Goal: Check status: Check status

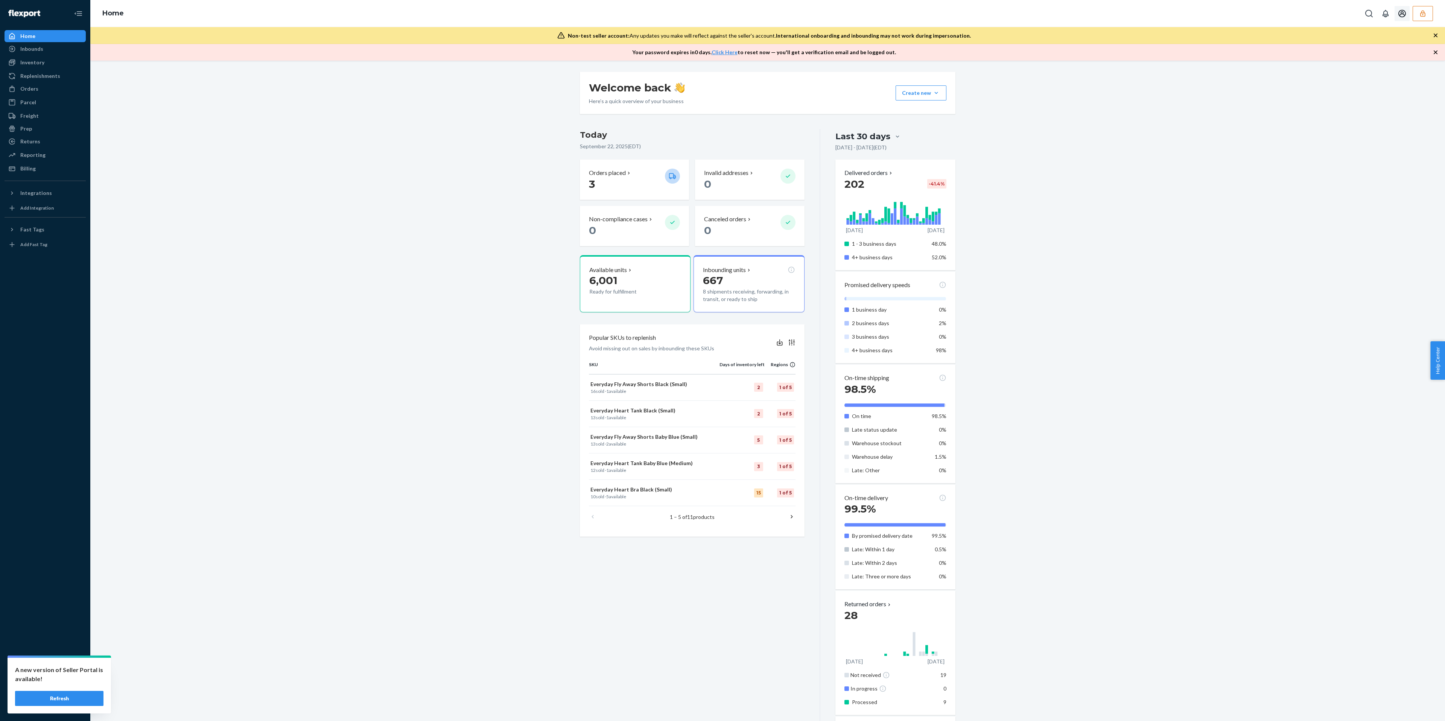
click at [1137, 15] on icon "button" at bounding box center [1423, 14] width 8 height 8
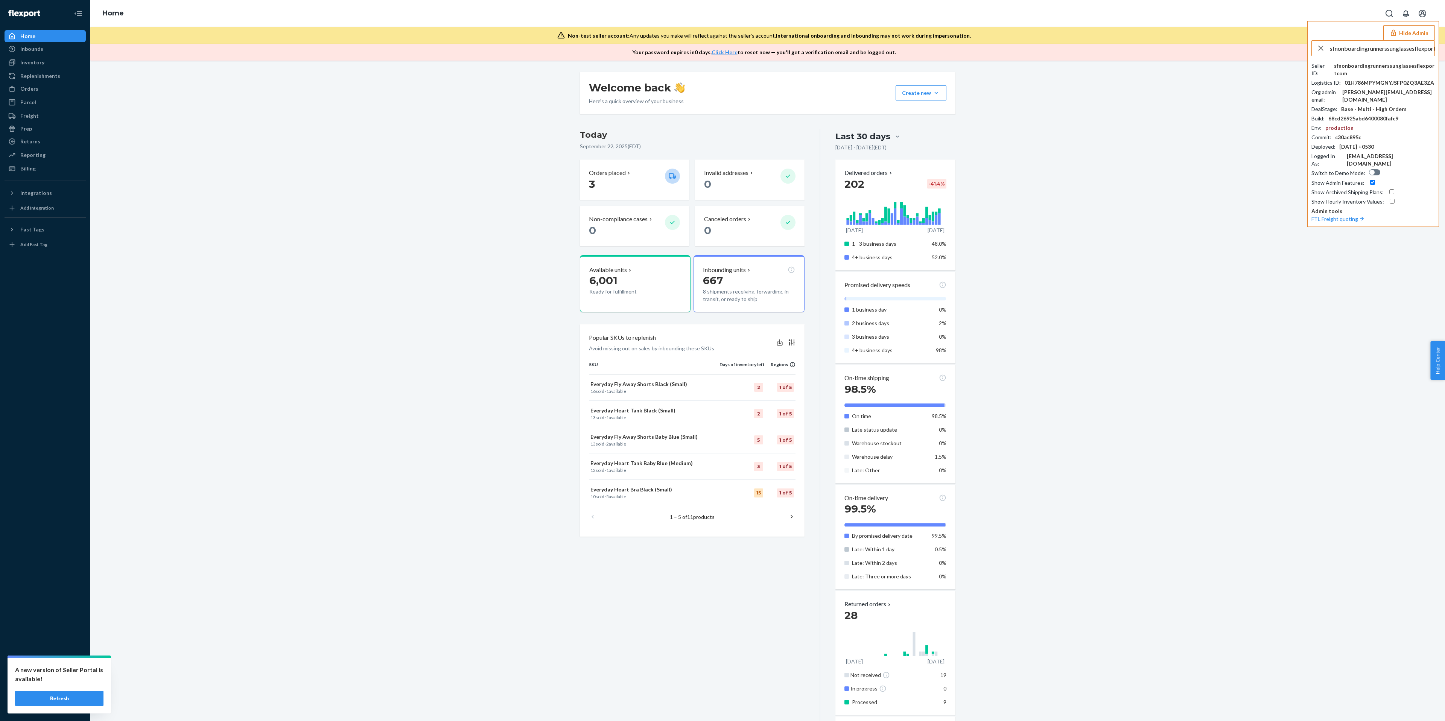
scroll to position [0, 15]
type input "sfnonboardingrunnerssunglassesflexportcom"
click at [1137, 69] on span "sfnonboardingrunnerssunglassesflexportcom" at bounding box center [1376, 66] width 114 height 8
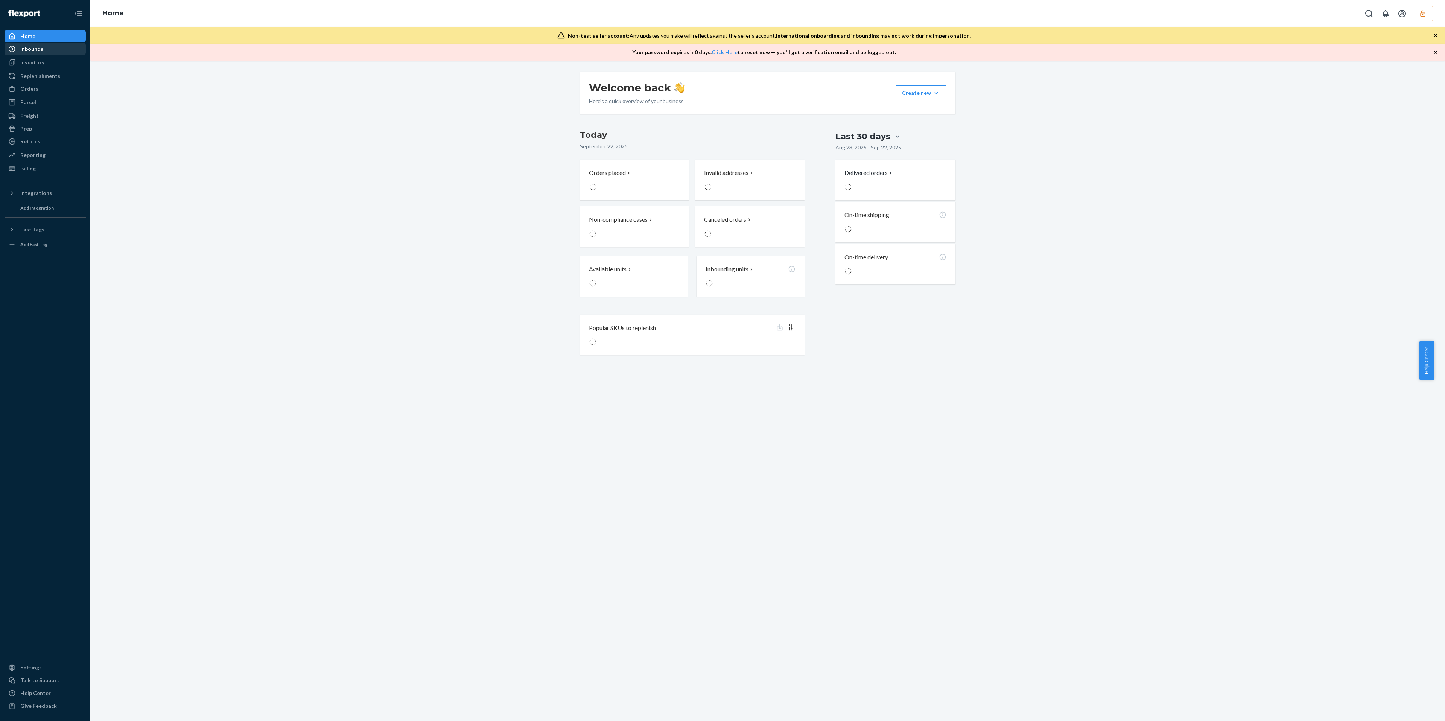
click at [47, 45] on div "Inbounds" at bounding box center [45, 49] width 80 height 11
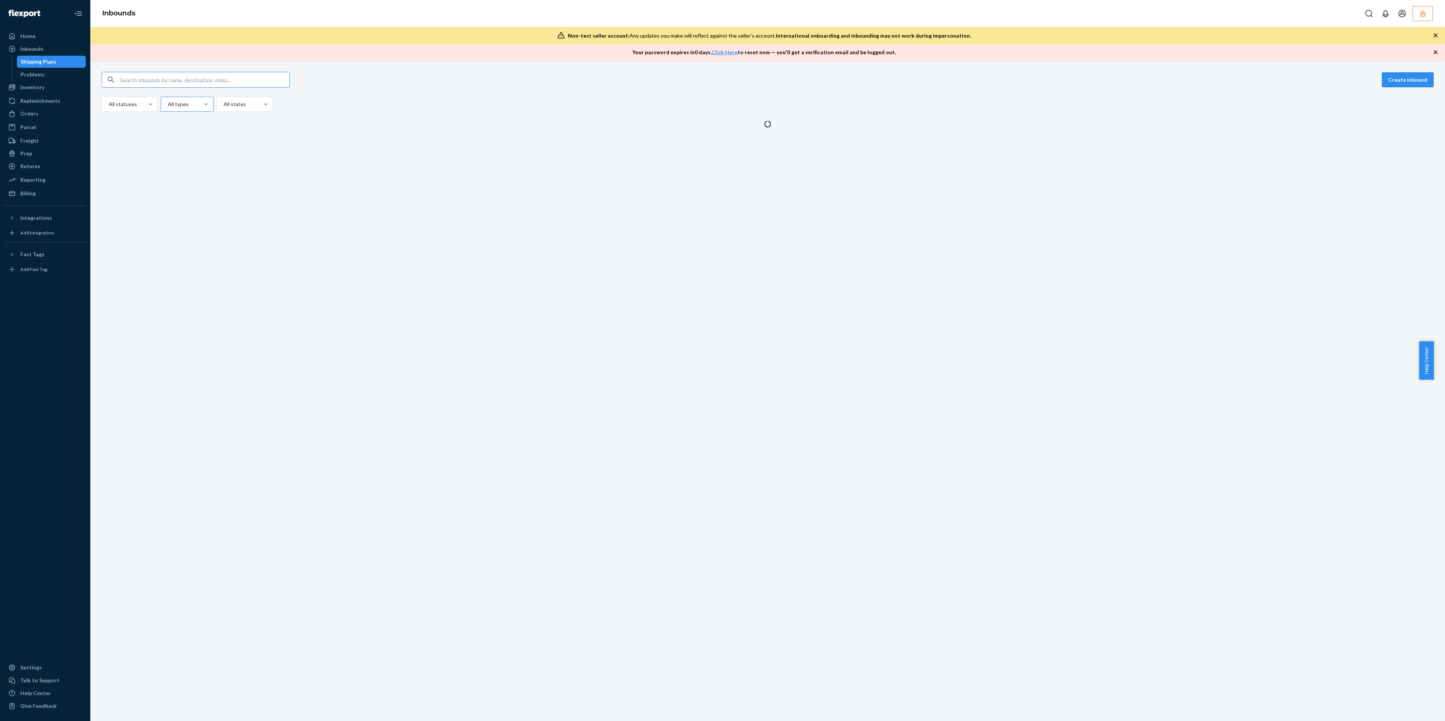
type input "9909069"
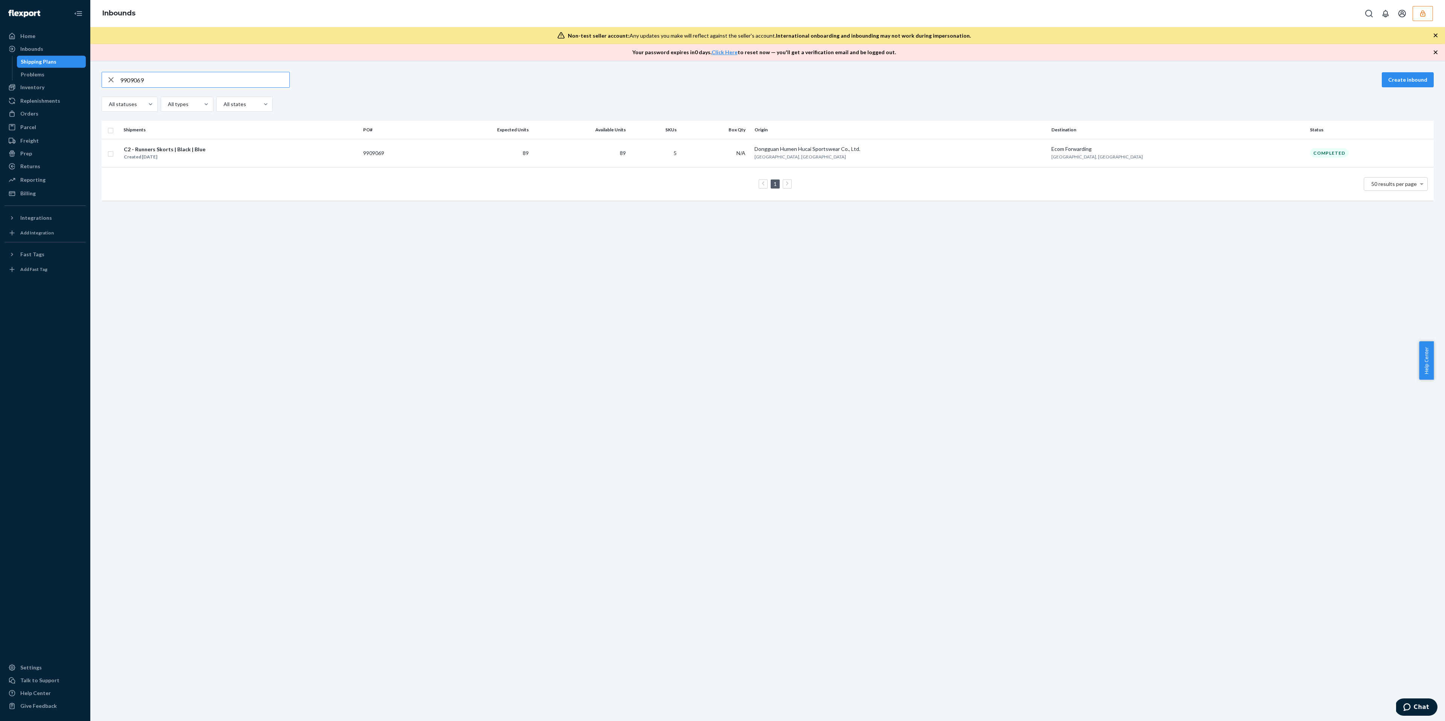
type input "9909069"
click at [1423, 18] on button "button" at bounding box center [1422, 13] width 20 height 15
click at [1406, 18] on icon "Open account menu" at bounding box center [1401, 13] width 9 height 9
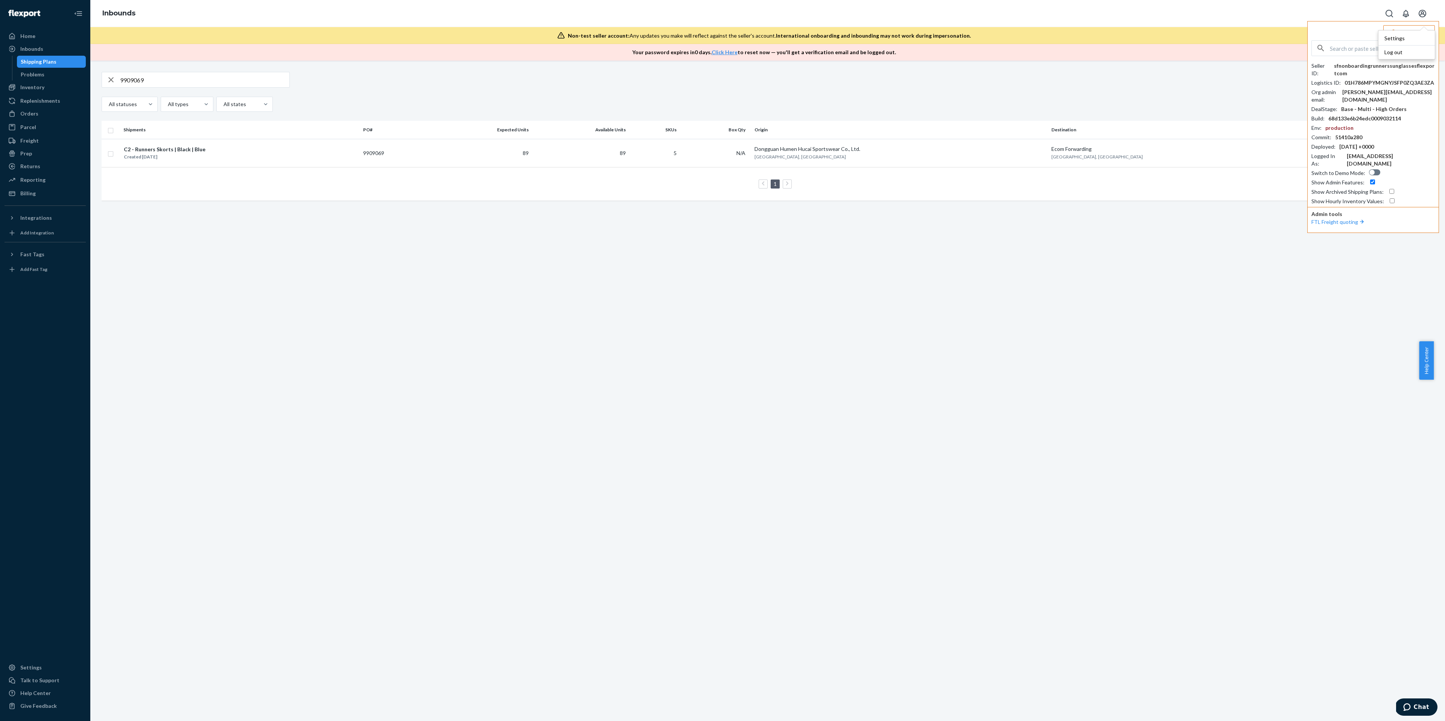
click at [1348, 54] on input "text" at bounding box center [1382, 48] width 105 height 15
paste input "wayne.tran@everlane.com"
type input "wayne.tran@everlane.com"
click at [1363, 74] on span "wayne.tran@everlane.com" at bounding box center [1375, 77] width 112 height 15
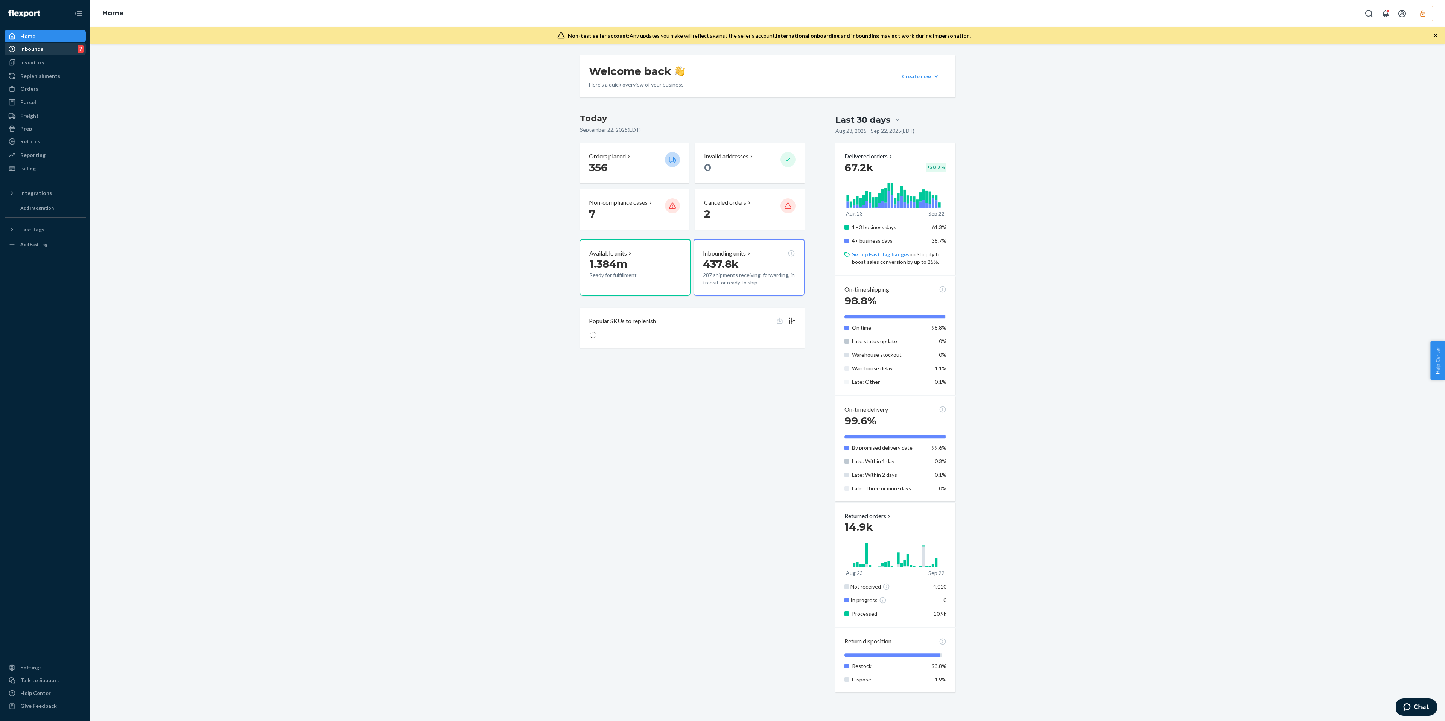
click at [31, 48] on div "Inbounds" at bounding box center [31, 49] width 23 height 8
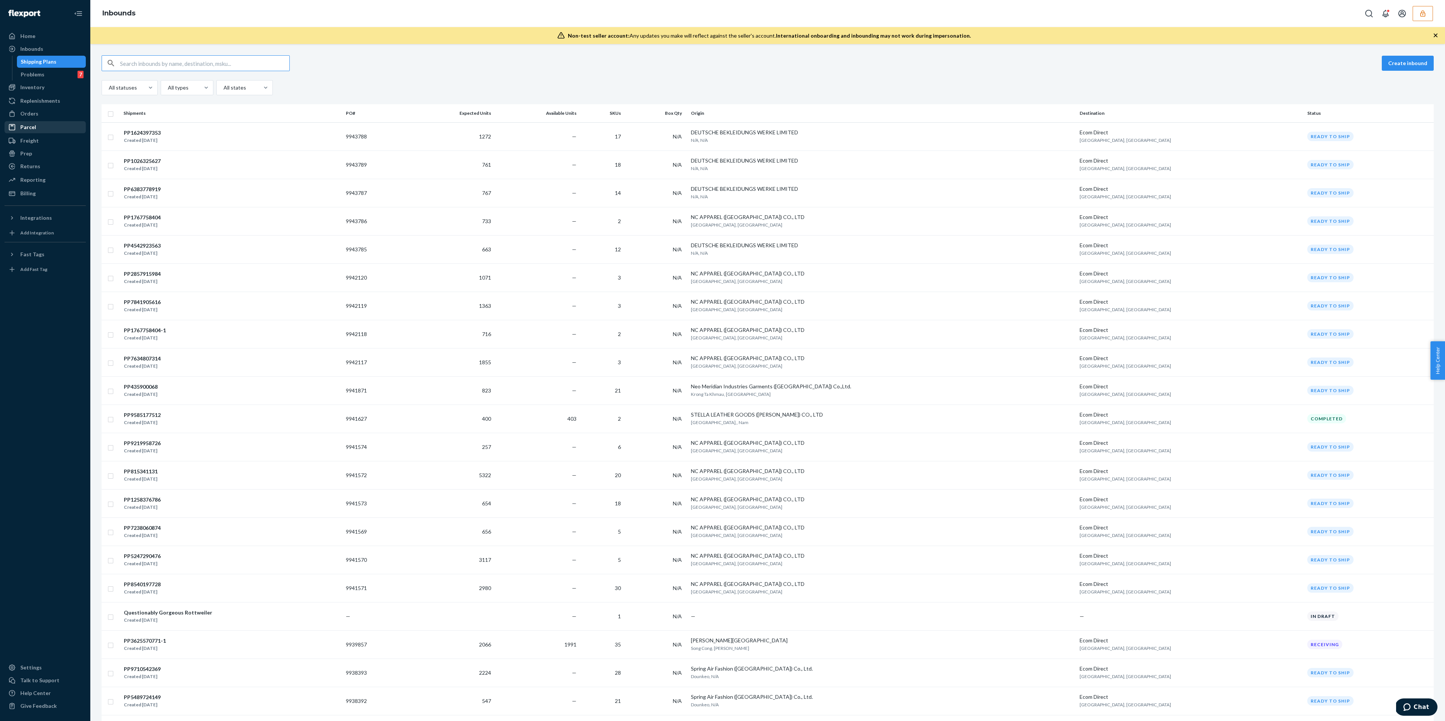
paste input "9829092"
type input "9829092"
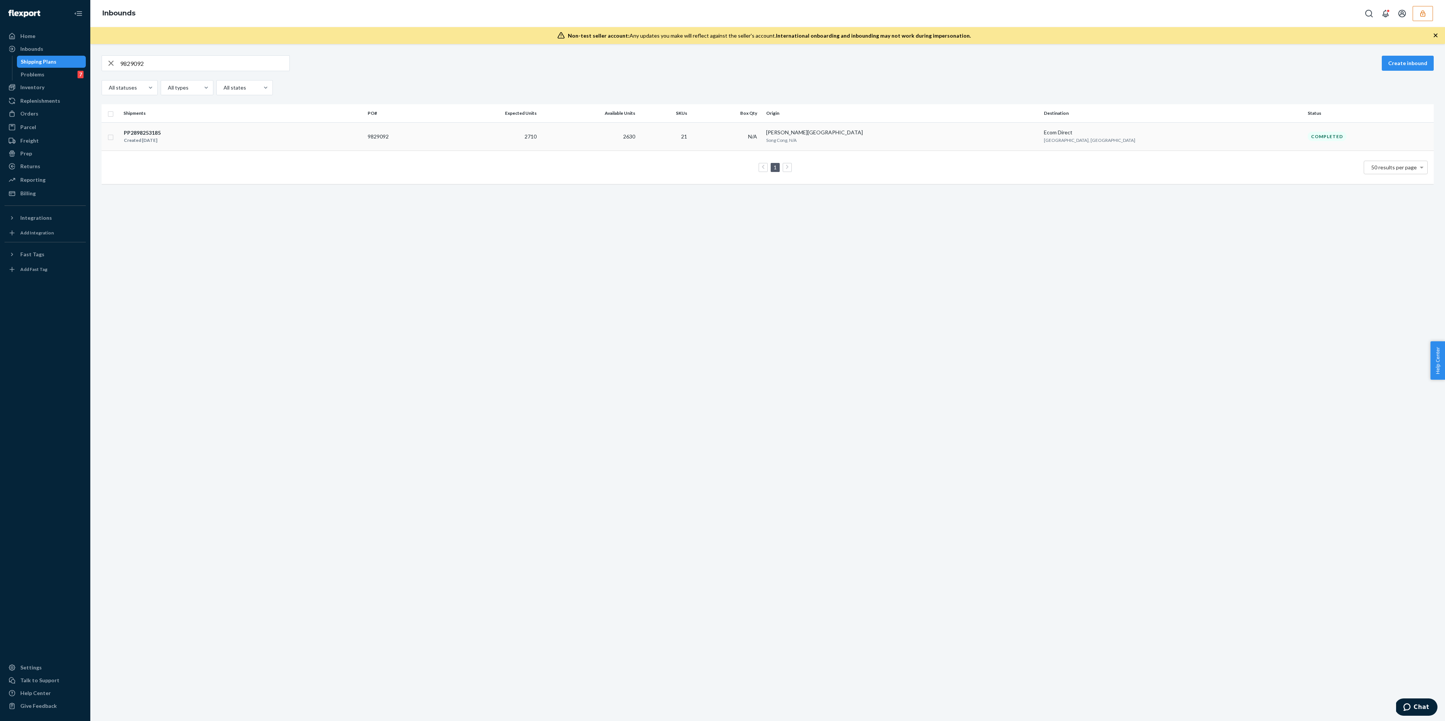
click at [438, 138] on td "9829092" at bounding box center [401, 136] width 73 height 28
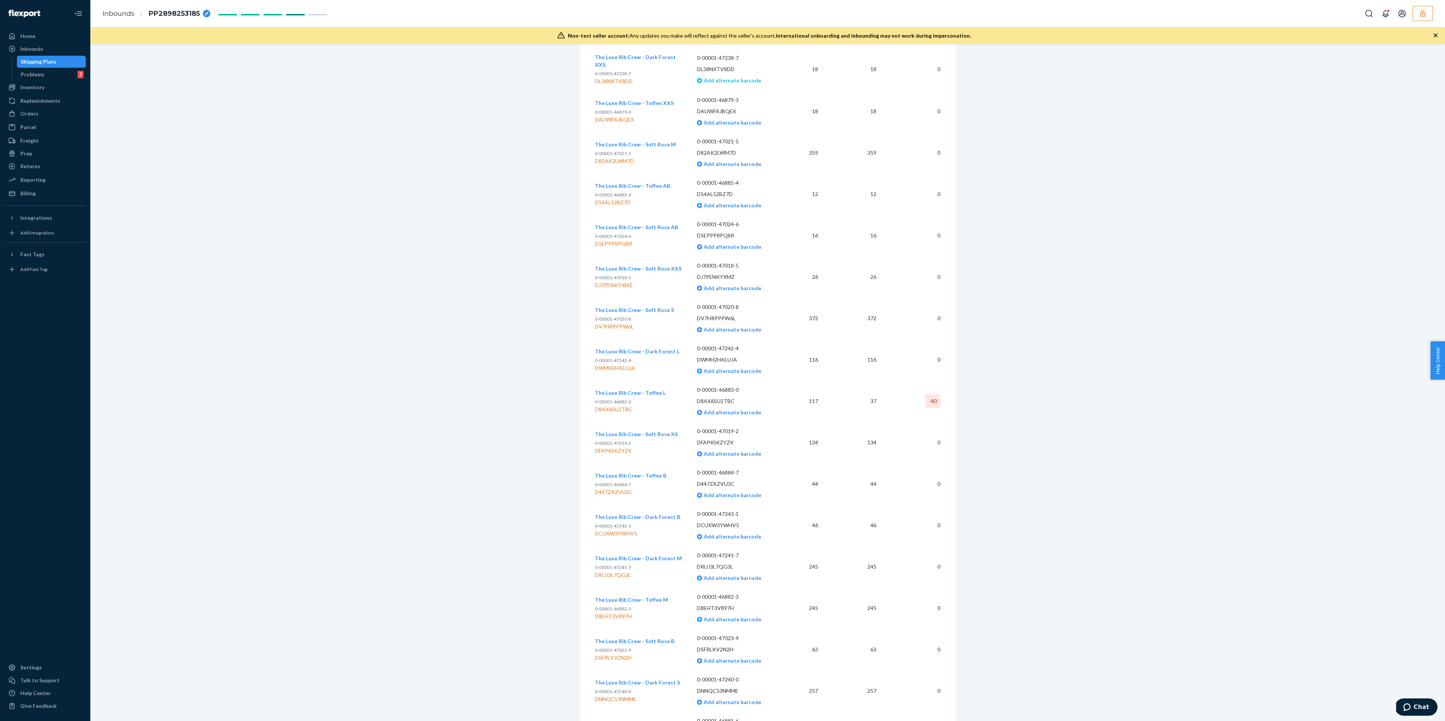
scroll to position [397, 0]
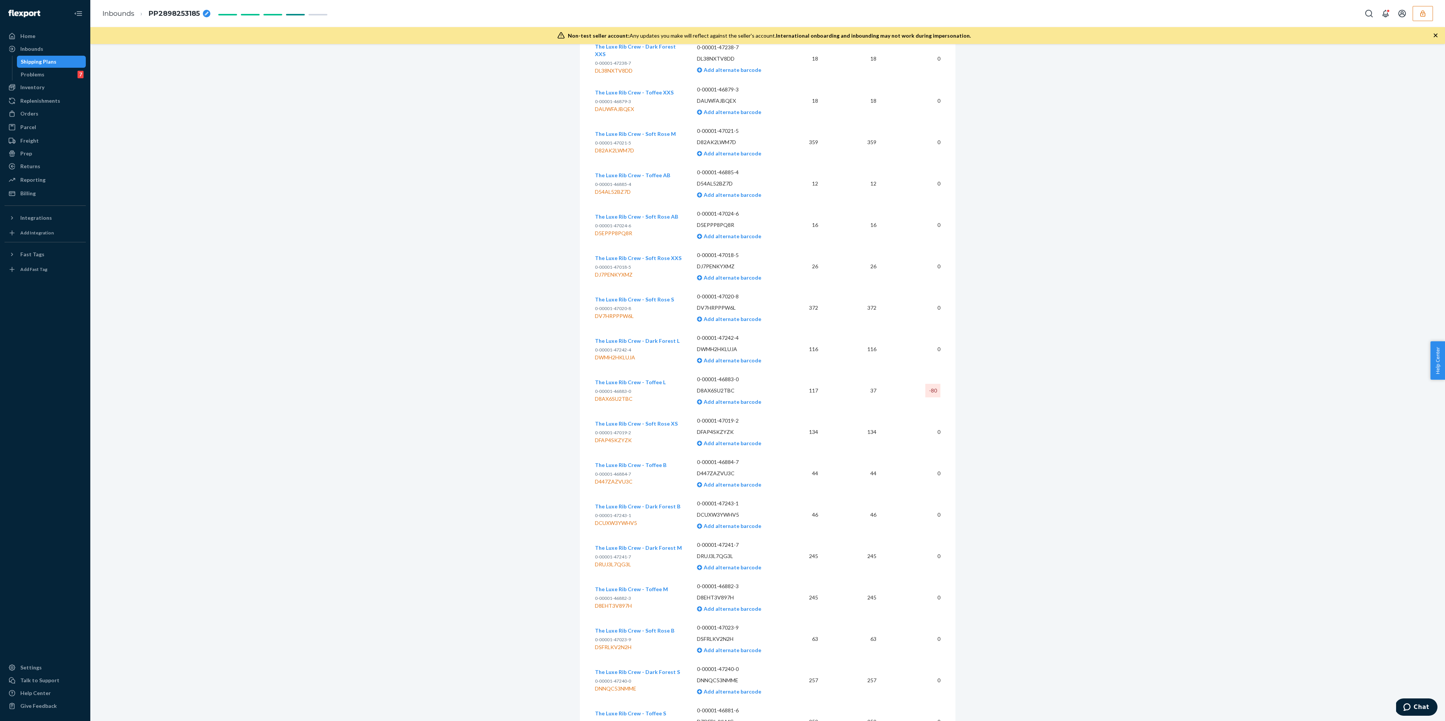
click at [717, 392] on p "D8AX6SU2TBC" at bounding box center [739, 391] width 84 height 8
copy p "D8AX6SU2TBC"
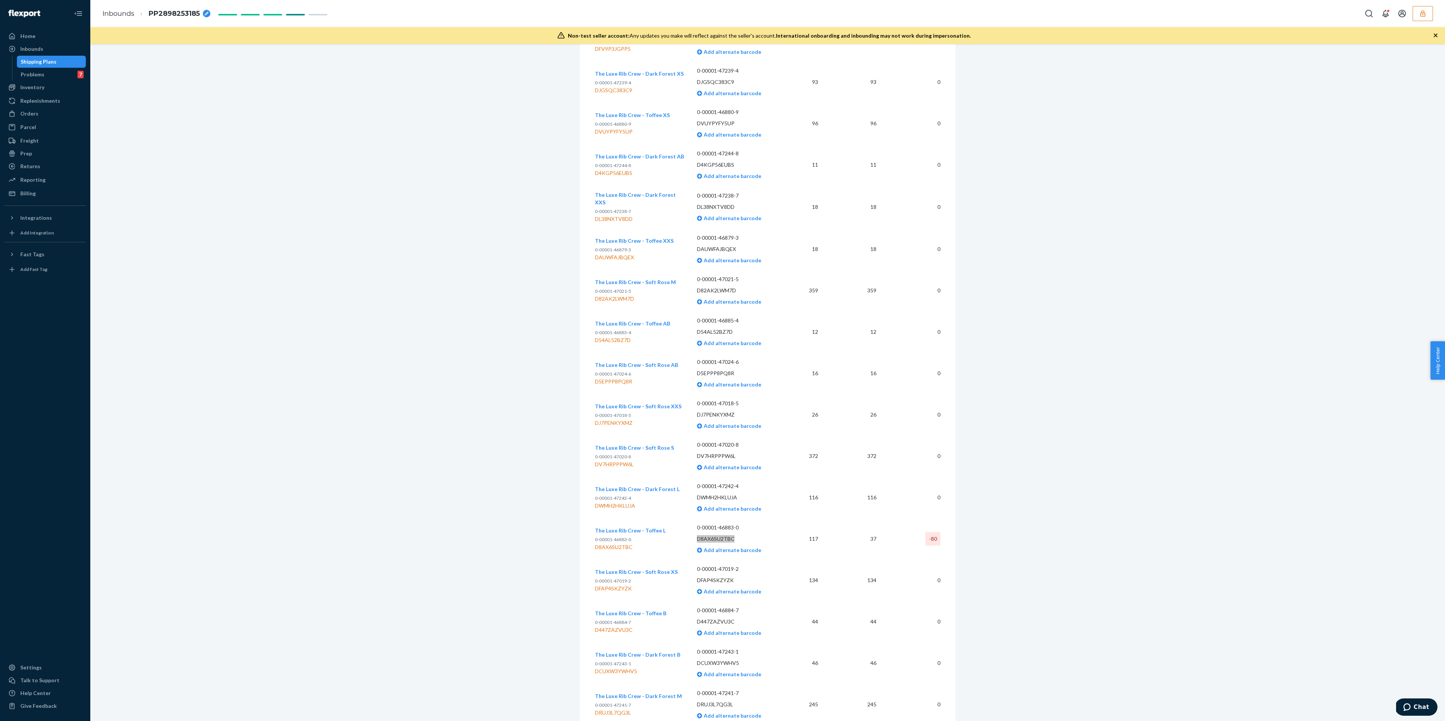
scroll to position [262, 0]
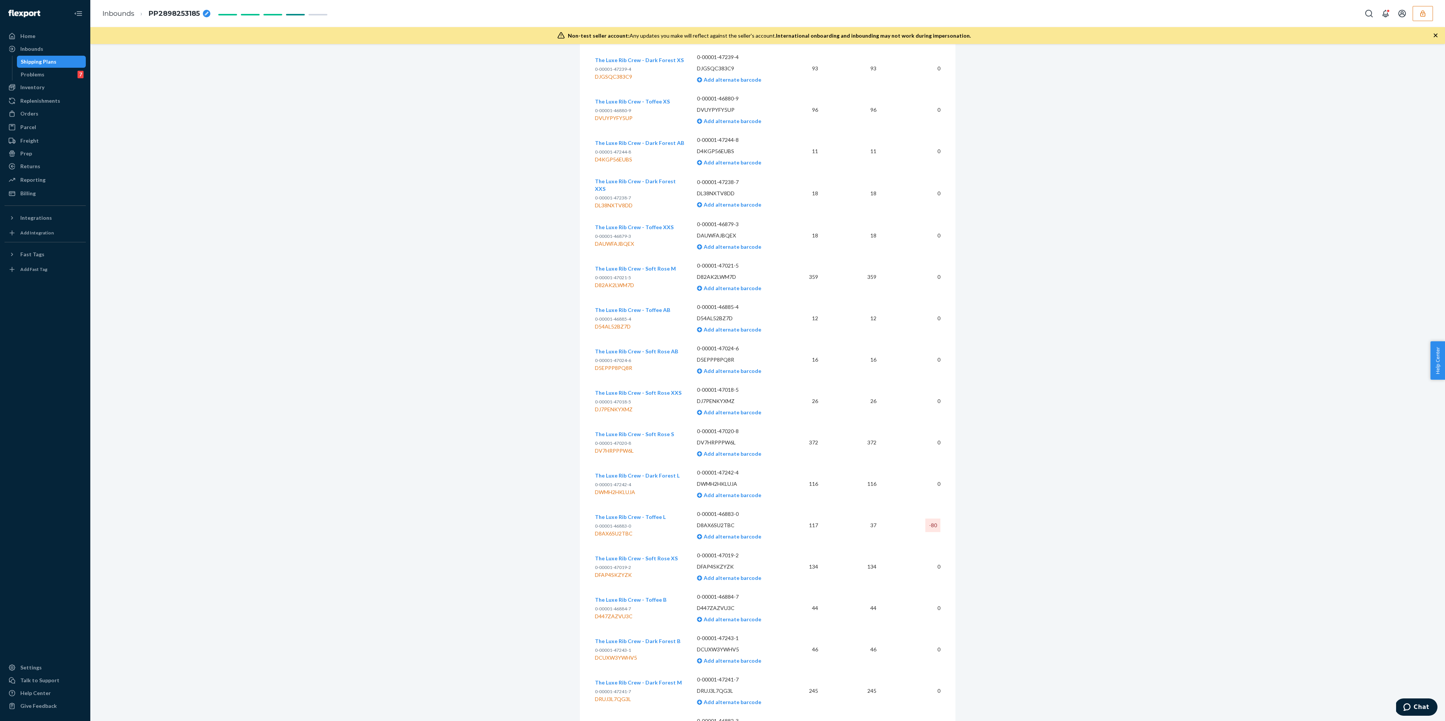
click at [790, 526] on td "117" at bounding box center [805, 525] width 38 height 41
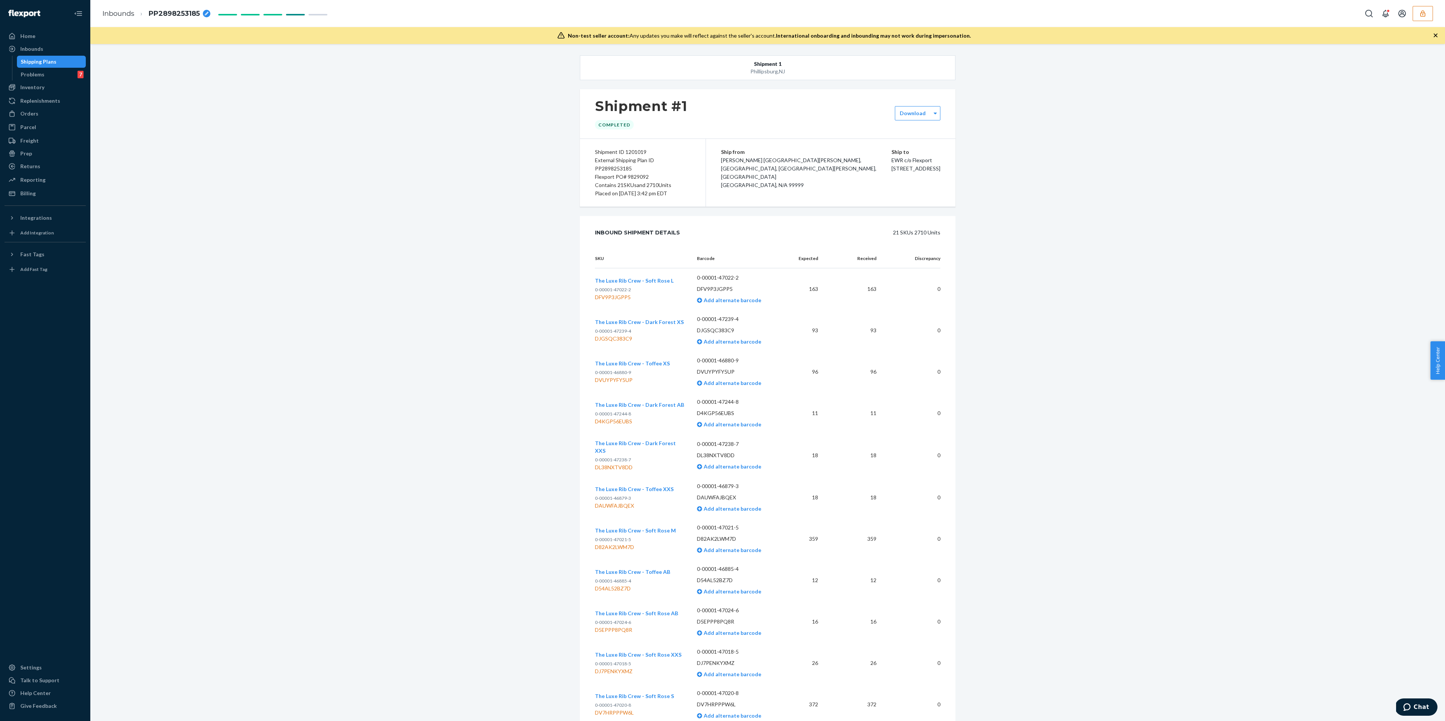
click at [637, 181] on div "Flexport PO# 9829092" at bounding box center [643, 177] width 96 height 8
copy div "9829092"
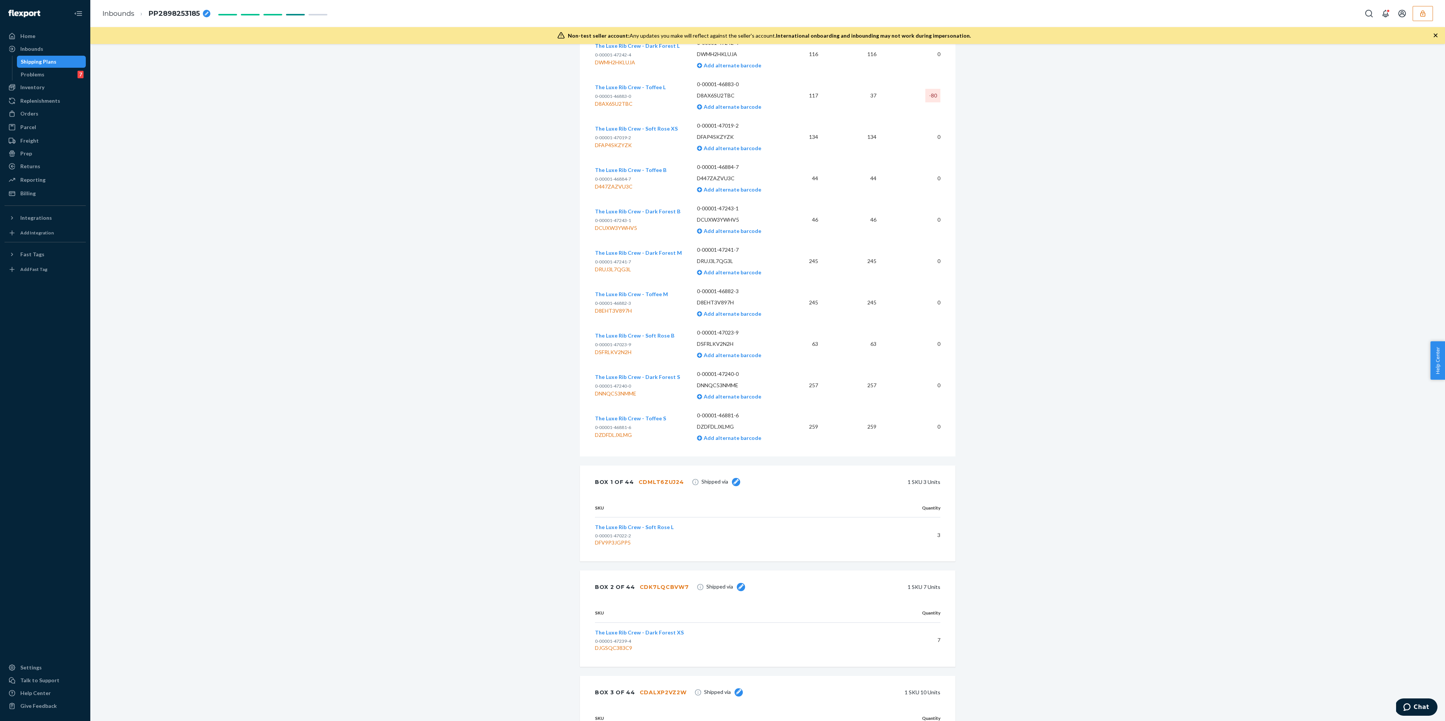
scroll to position [689, 0]
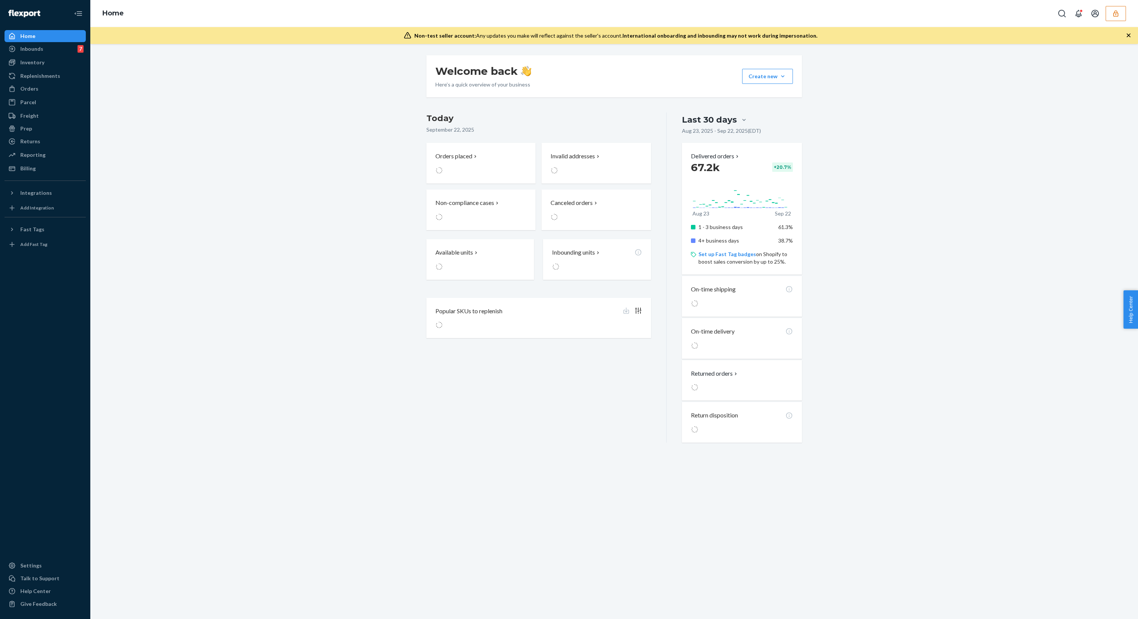
click at [1119, 10] on icon "button" at bounding box center [1116, 14] width 8 height 8
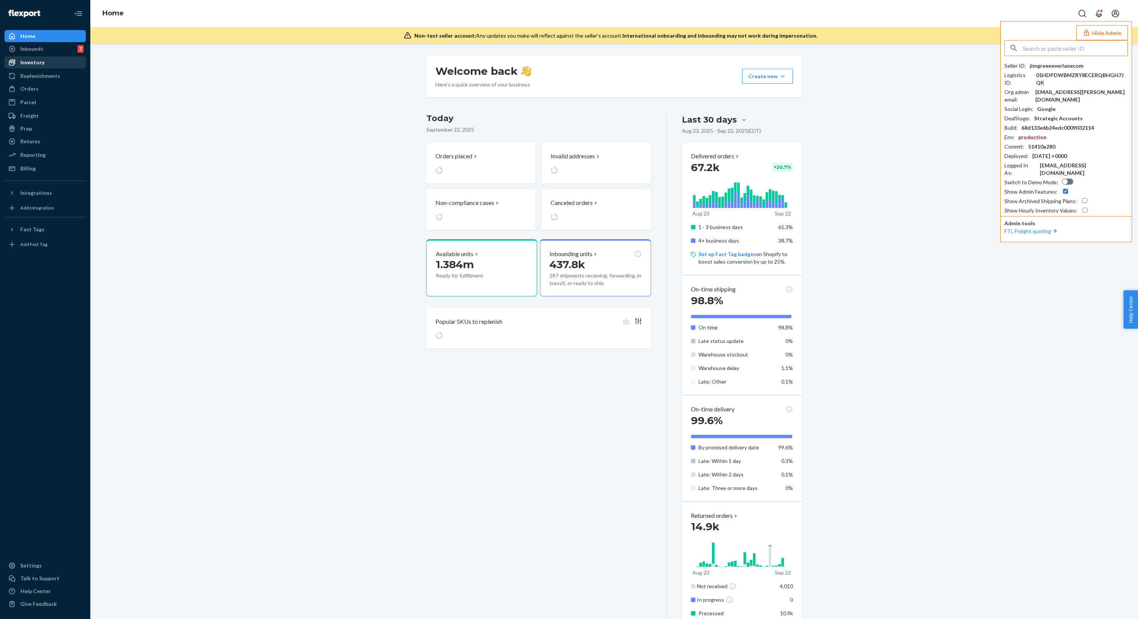
click at [30, 68] on link "Inventory" at bounding box center [45, 62] width 81 height 12
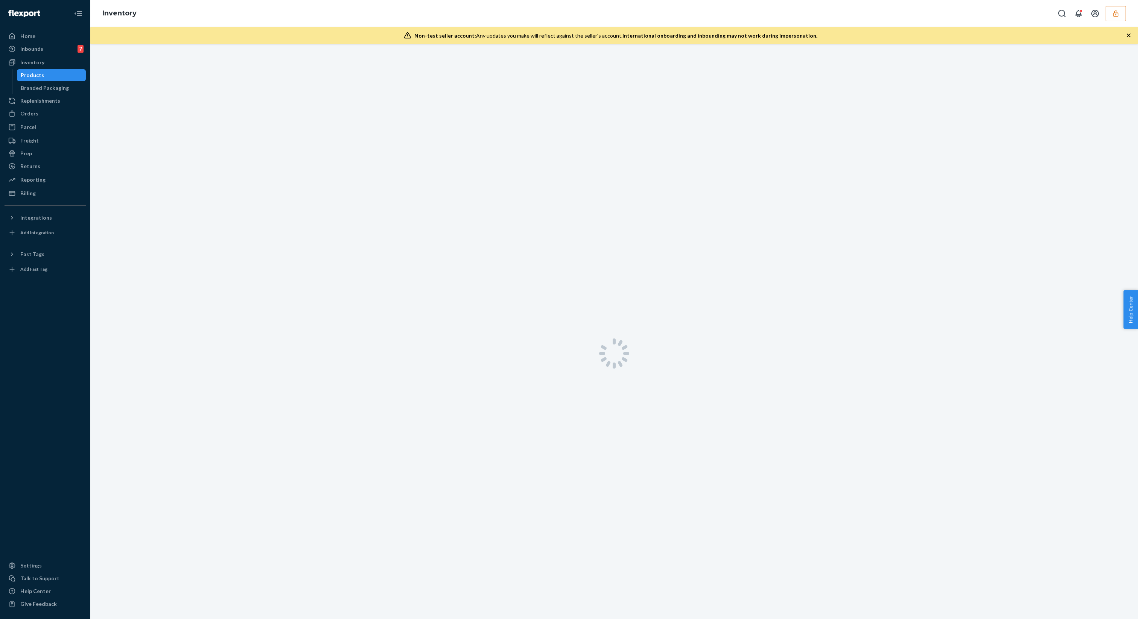
click at [257, 131] on div at bounding box center [613, 353] width 1047 height 619
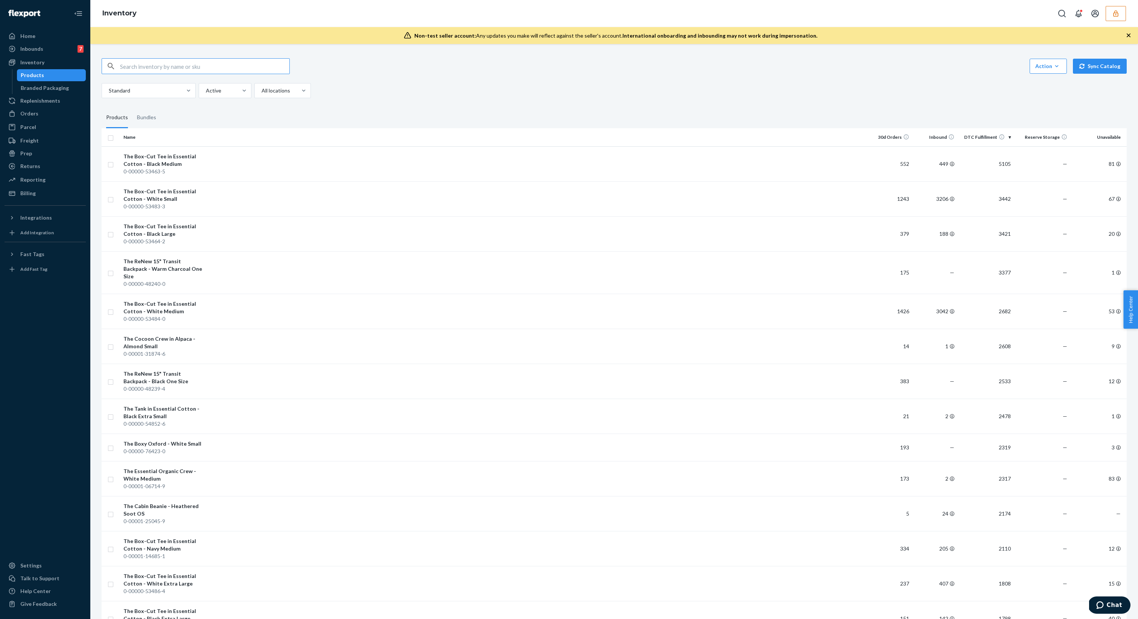
click at [205, 64] on input "text" at bounding box center [204, 66] width 169 height 15
type input "0-0001-48599-8"
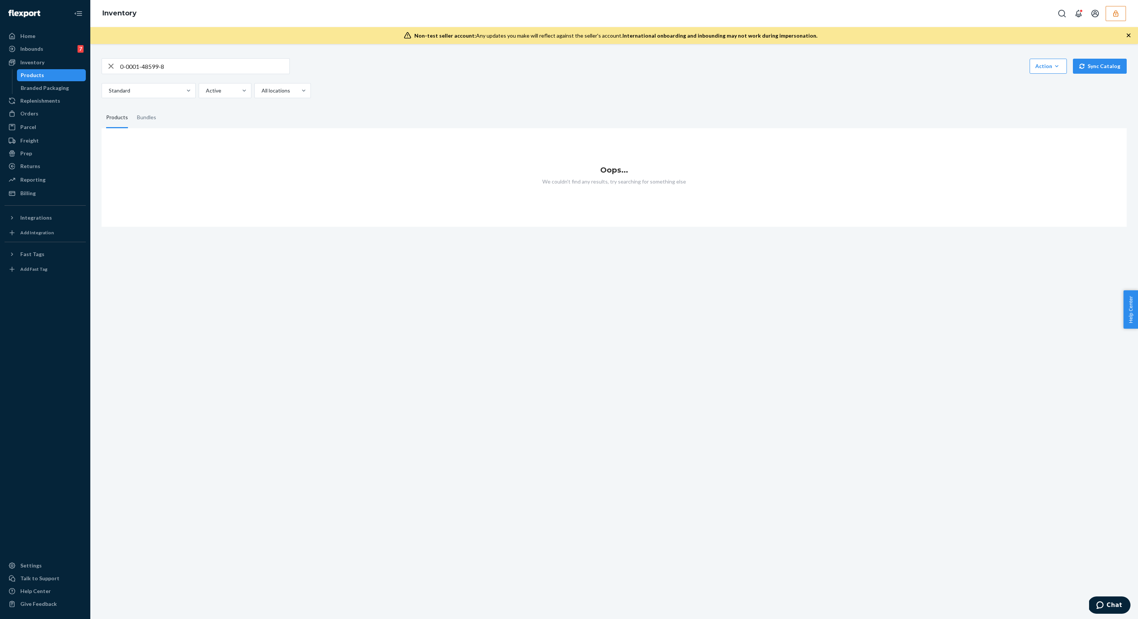
click at [192, 71] on input "0-0001-48599-8" at bounding box center [204, 66] width 169 height 15
